Goal: Book appointment/travel/reservation

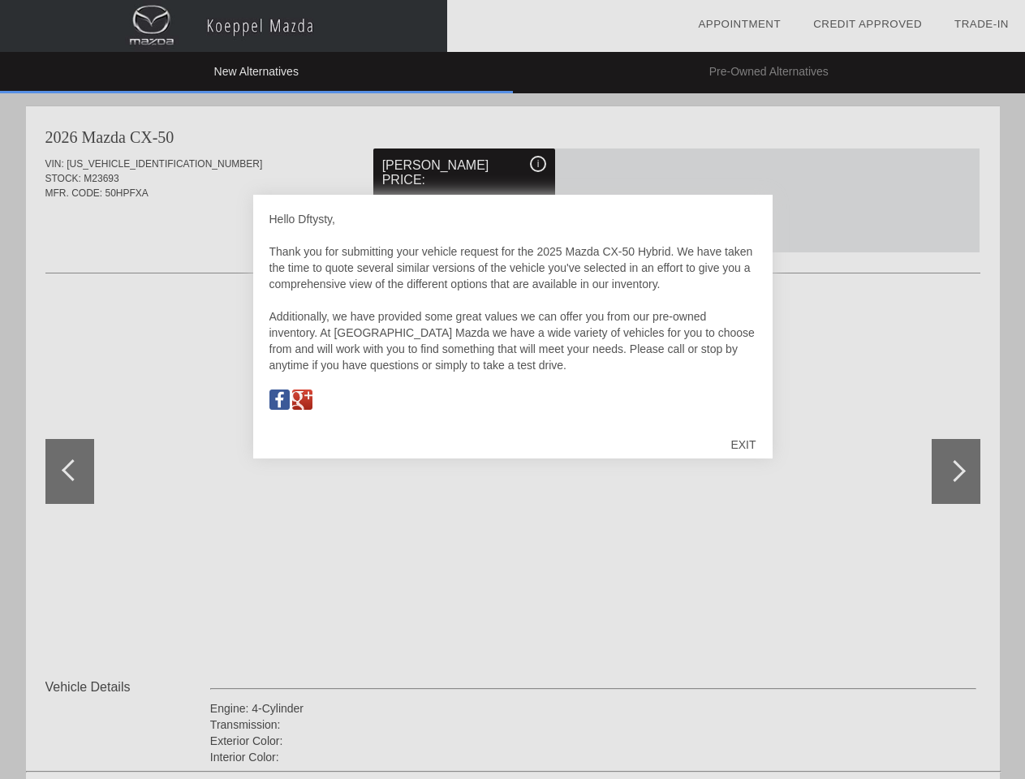
click at [739, 24] on link "Appointment" at bounding box center [739, 24] width 83 height 12
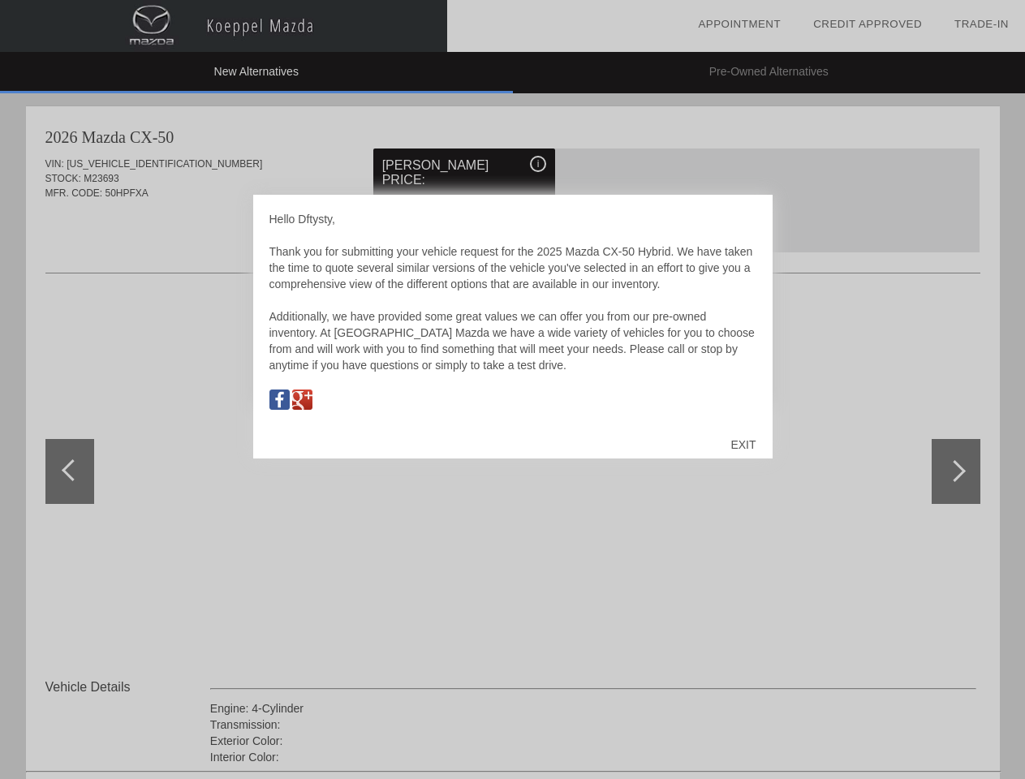
click at [742, 445] on div "EXIT" at bounding box center [743, 444] width 58 height 49
